Goal: Information Seeking & Learning: Find specific fact

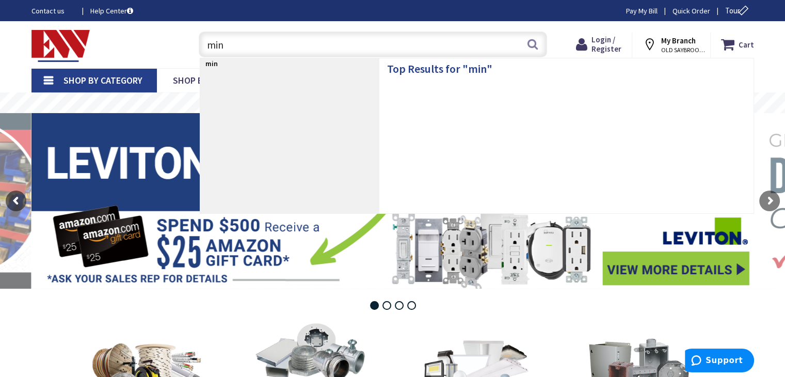
type input "mini"
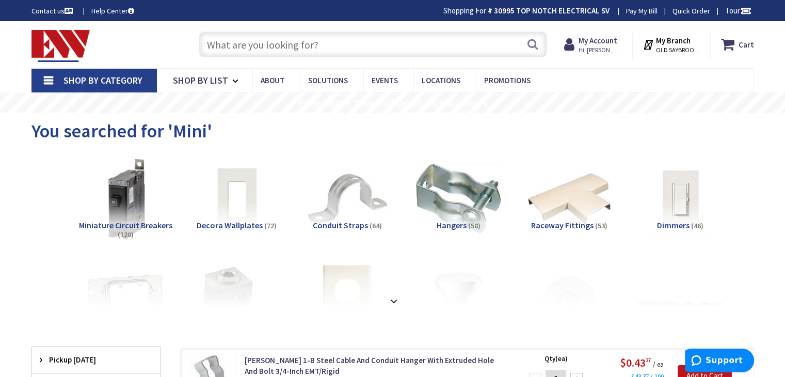
click at [340, 51] on input "text" at bounding box center [373, 44] width 348 height 26
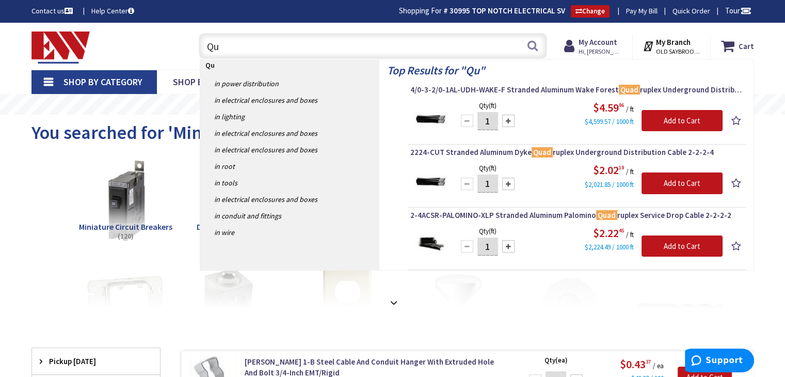
type input "Q"
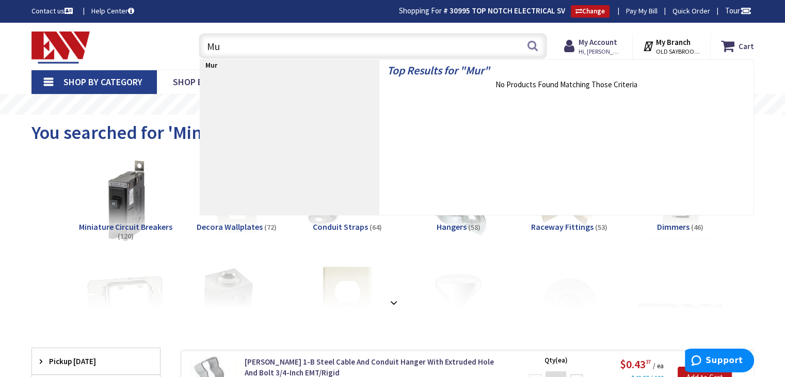
type input "M"
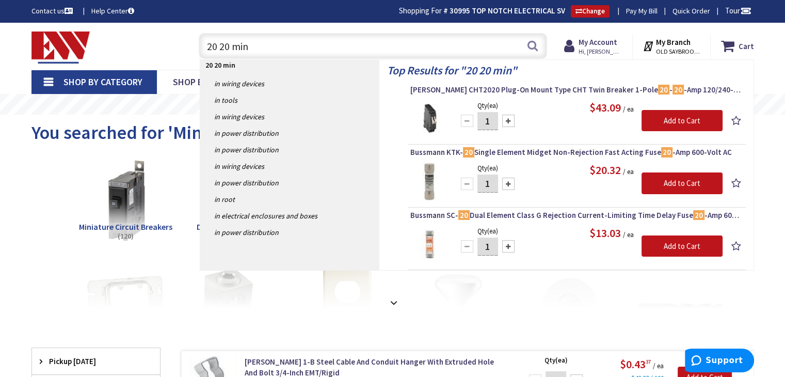
type input "20 20 mini"
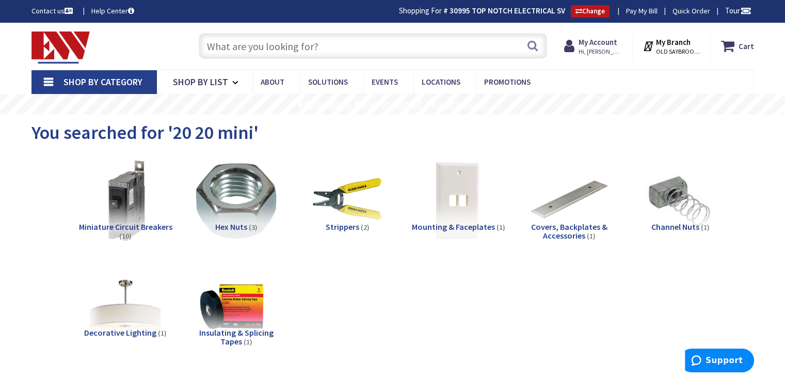
click at [284, 45] on input "text" at bounding box center [373, 46] width 348 height 26
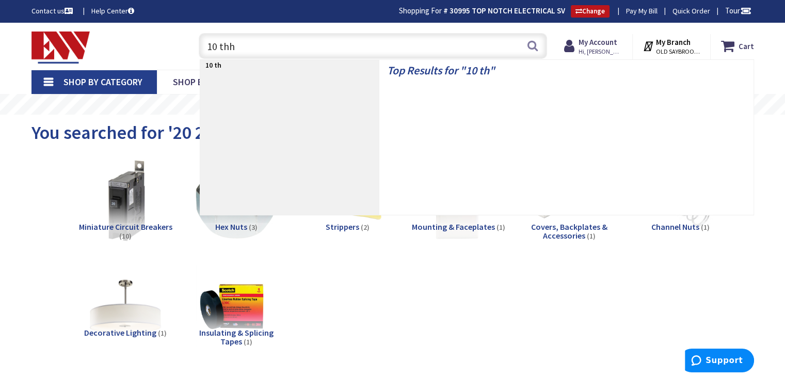
type input "10 thhn"
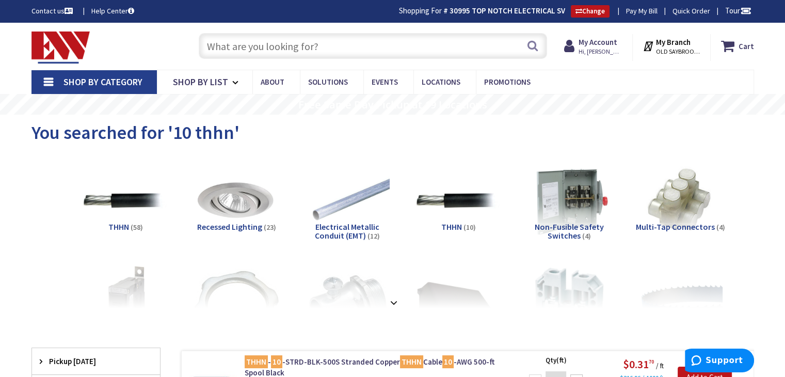
click at [355, 50] on input "text" at bounding box center [373, 46] width 348 height 26
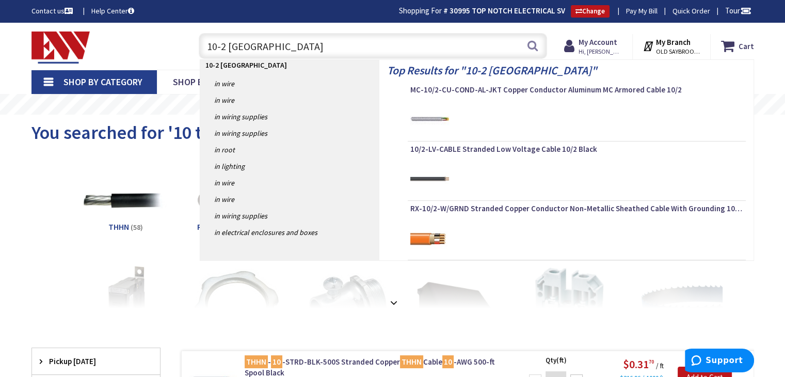
type input "10-2 romex"
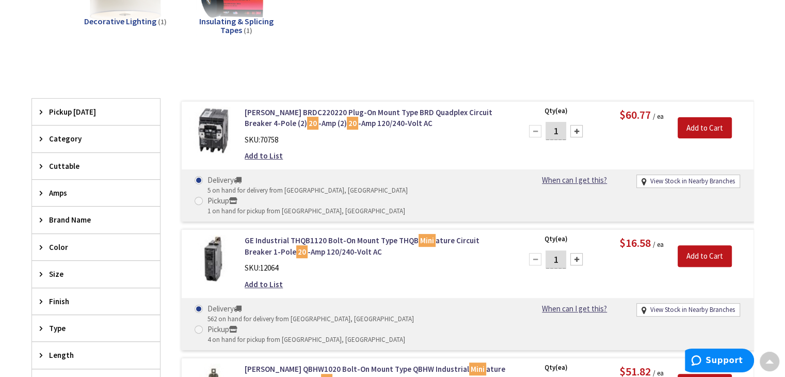
scroll to position [310, 0]
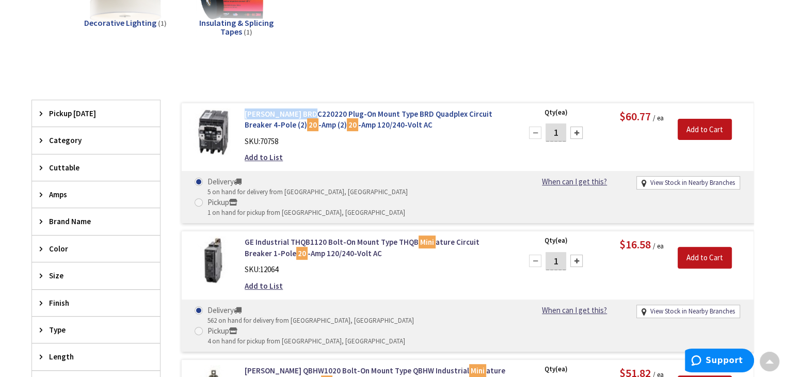
drag, startPoint x: 249, startPoint y: 114, endPoint x: 309, endPoint y: 112, distance: 59.9
click at [309, 112] on div "Eaton BRDC220220 Plug-On Mount Type BRD Quadplex Circuit Breaker 4-Pole (2) 20 …" at bounding box center [376, 138] width 278 height 60
copy link "Eaton BRDC220220"
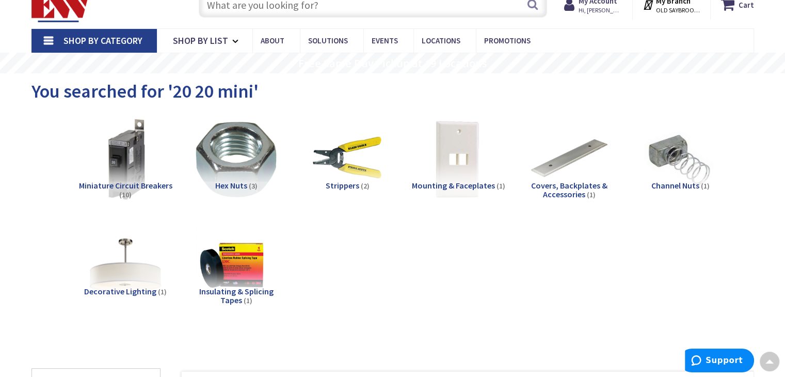
scroll to position [0, 0]
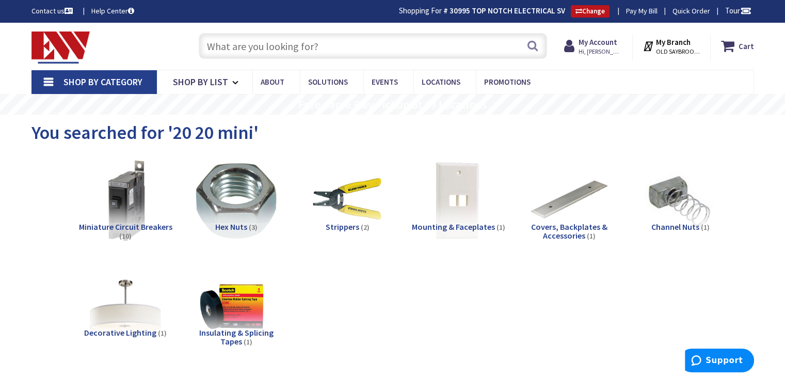
click at [239, 45] on input "text" at bounding box center [373, 46] width 348 height 26
paste input "Eaton BRDC220220"
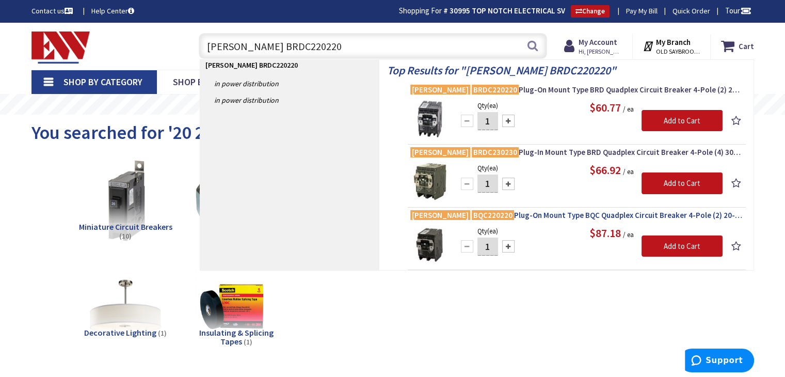
type input "Eaton BRDC220220"
click at [528, 215] on span "Eaton BQC220220 Plug-On Mount Type BQC Quadplex Circuit Breaker 4-Pole (2) 20-A…" at bounding box center [576, 215] width 333 height 10
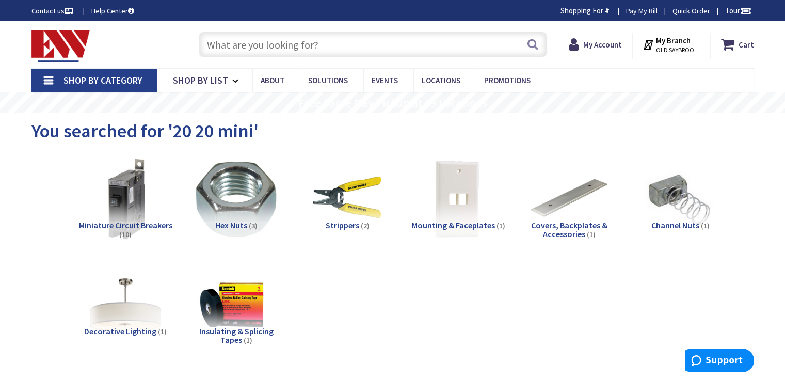
click at [264, 39] on input "text" at bounding box center [373, 44] width 348 height 26
paste input "Eaton BRDC220220"
type input "Eaton BRDC220220"
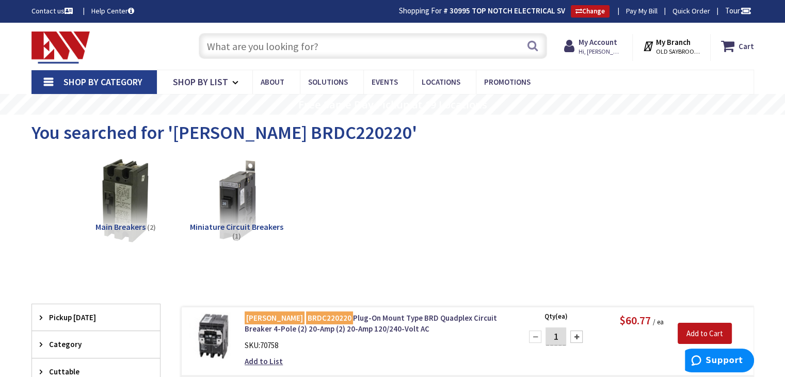
click at [268, 46] on input "text" at bounding box center [373, 46] width 348 height 26
paste input "Eaton BRDC220220"
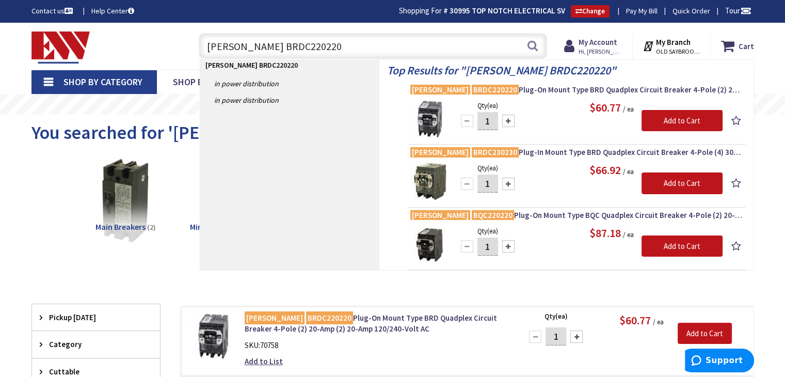
click at [267, 45] on input "Eaton BRDC220220" at bounding box center [373, 46] width 348 height 26
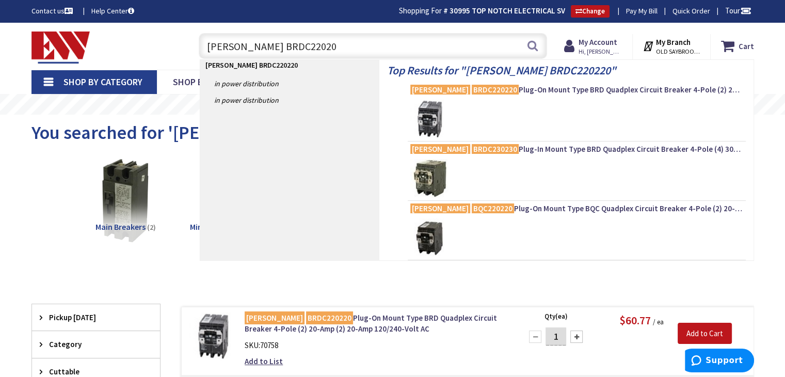
type input "Eaton BRDC220230"
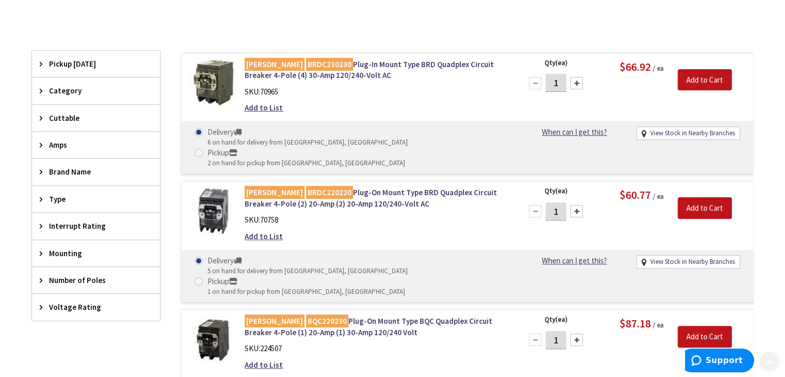
scroll to position [258, 0]
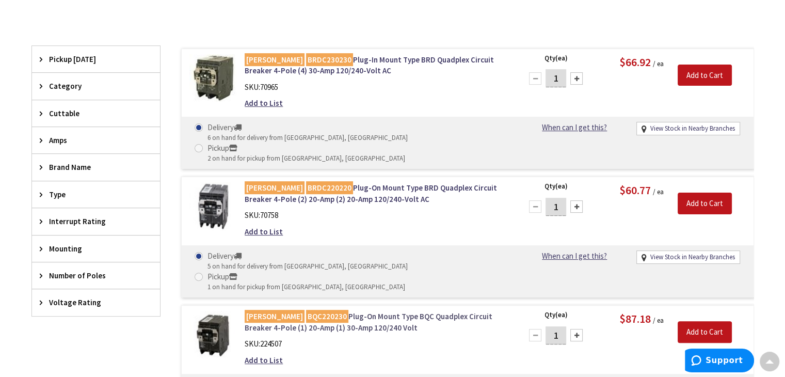
click at [348, 311] on link "Eaton BQC220230 Plug-On Mount Type BQC Quadplex Circuit Breaker 4-Pole (1) 20-A…" at bounding box center [376, 322] width 263 height 22
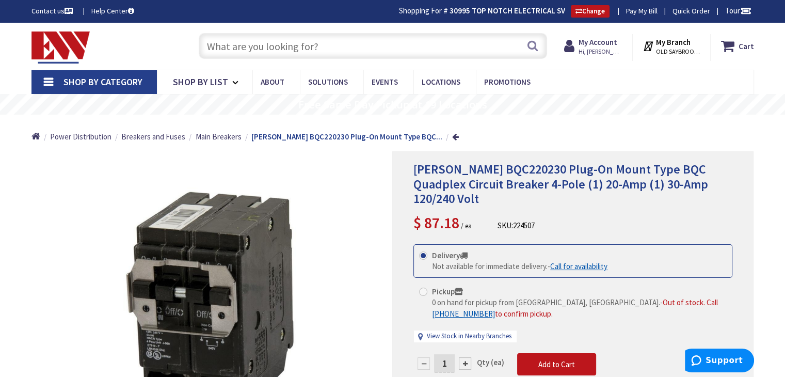
click at [230, 42] on input "text" at bounding box center [373, 46] width 348 height 26
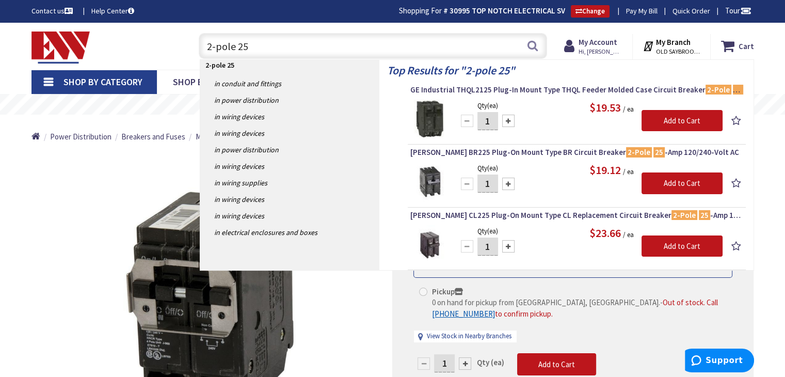
type input "2-pole 25"
